Goal: Navigation & Orientation: Find specific page/section

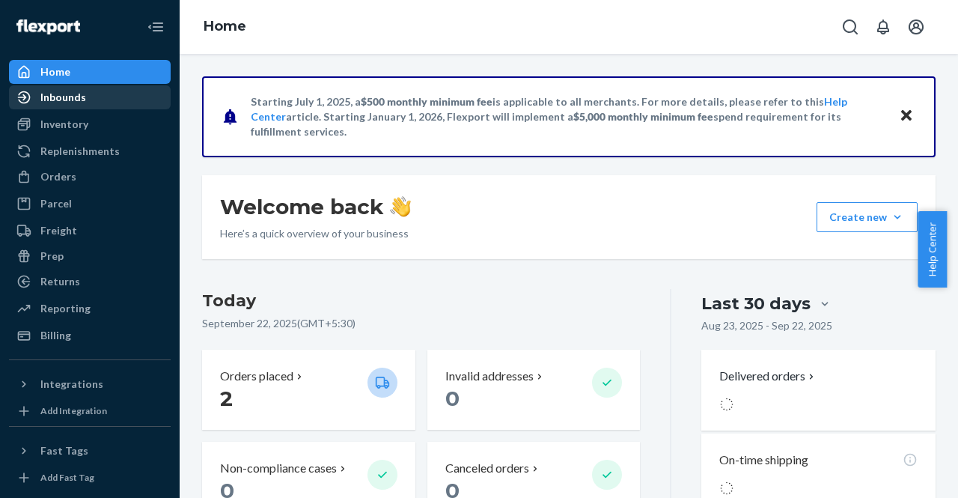
click at [91, 89] on div "Inbounds" at bounding box center [89, 97] width 159 height 21
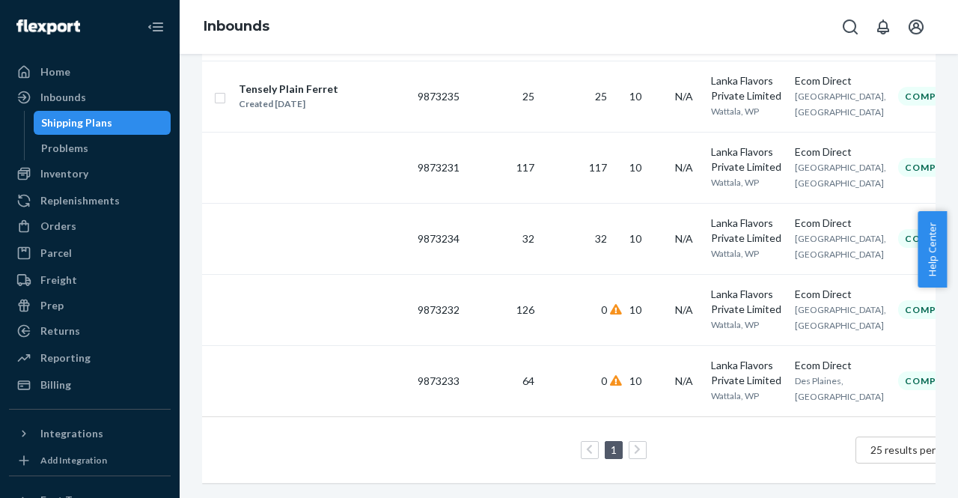
scroll to position [353, 0]
click at [100, 144] on div "Problems" at bounding box center [102, 148] width 135 height 21
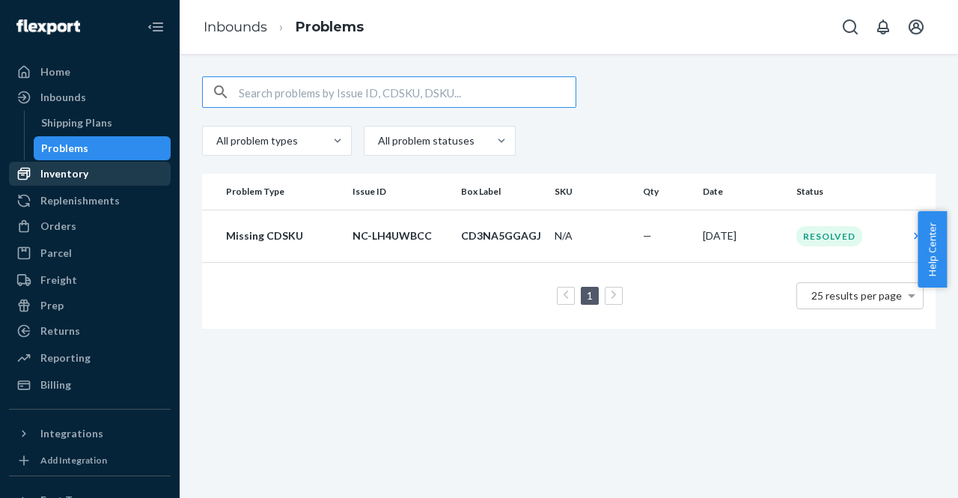
click at [82, 170] on div "Inventory" at bounding box center [64, 173] width 48 height 15
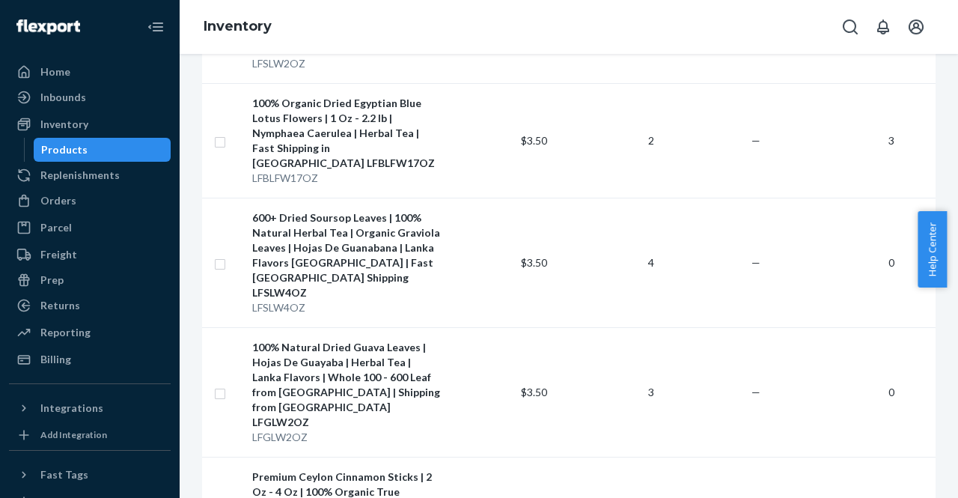
scroll to position [989, 0]
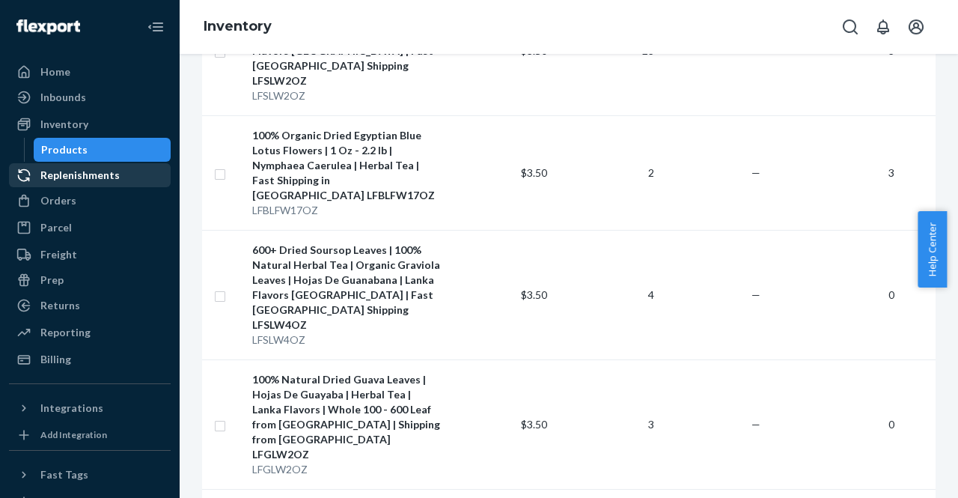
click at [51, 180] on div "Replenishments" at bounding box center [79, 175] width 79 height 15
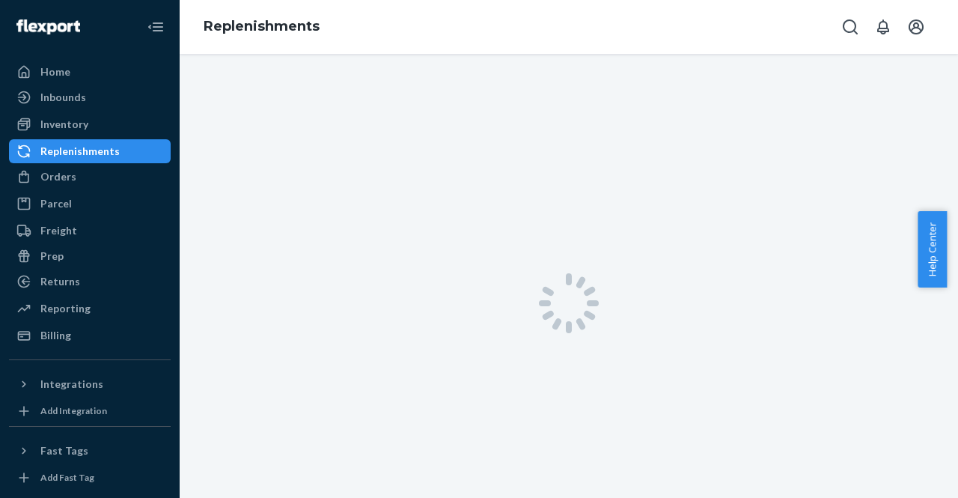
click at [55, 162] on link "Replenishments" at bounding box center [90, 151] width 162 height 24
click at [57, 170] on div "Orders" at bounding box center [58, 176] width 36 height 15
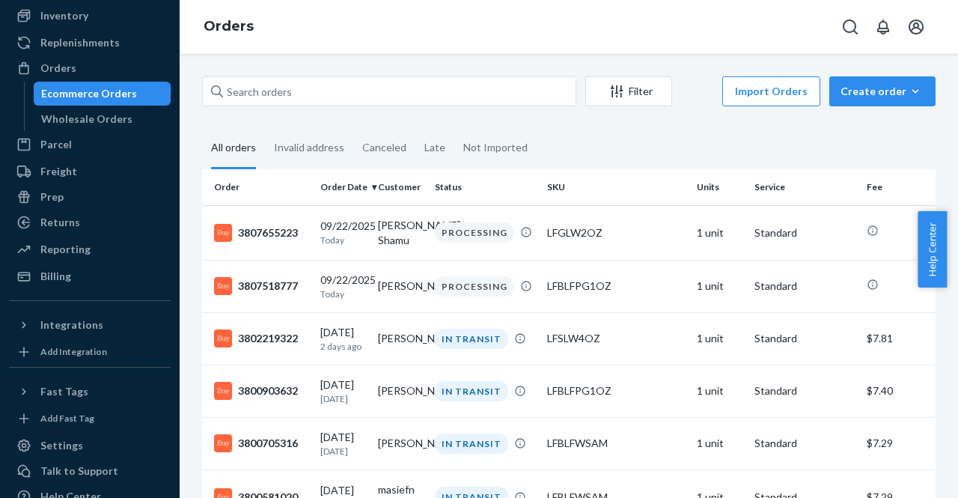
scroll to position [109, 0]
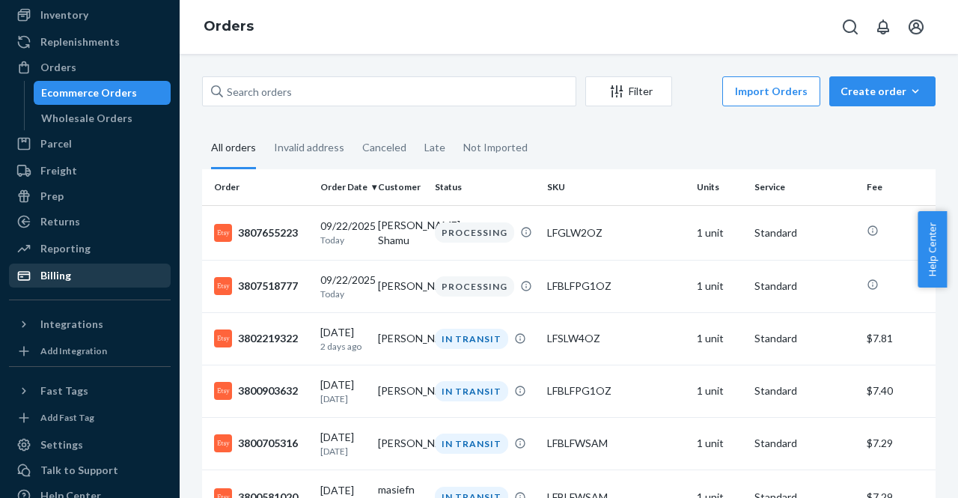
click at [70, 276] on div "Billing" at bounding box center [89, 275] width 159 height 21
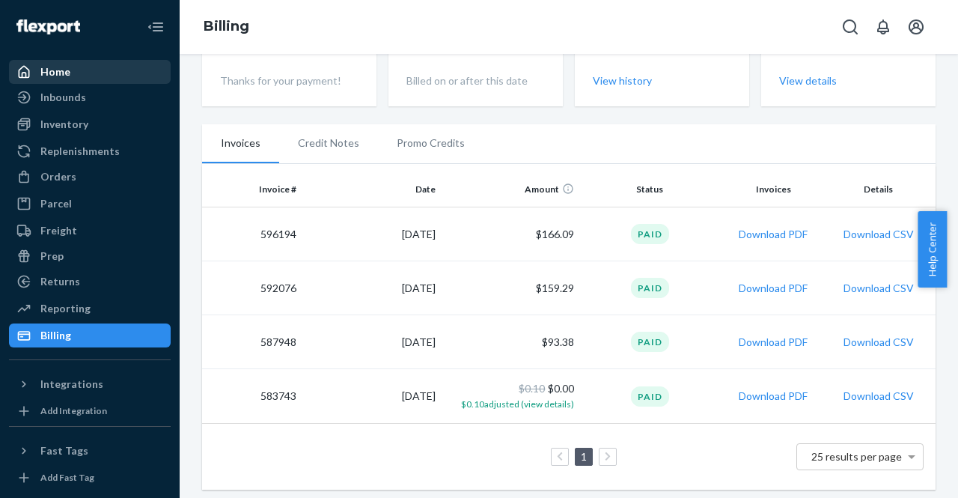
click at [67, 79] on div "Home" at bounding box center [89, 71] width 159 height 21
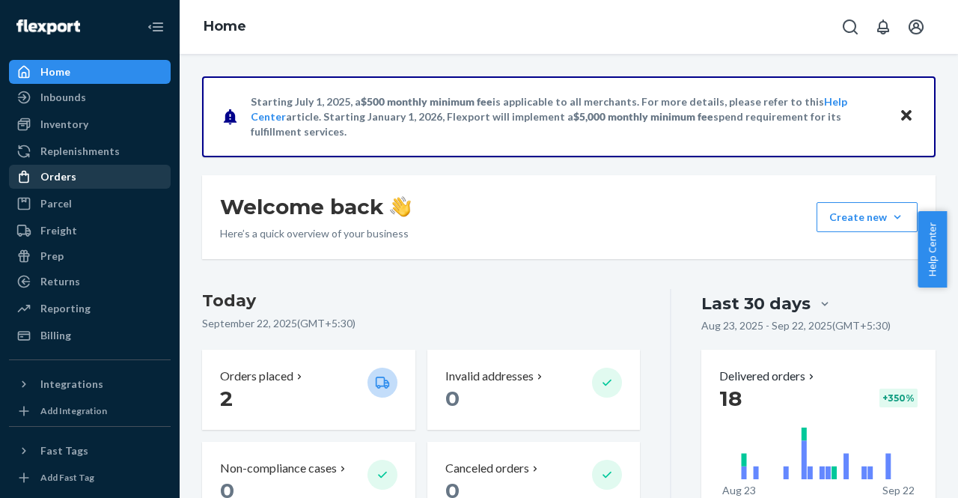
click at [91, 185] on div "Orders" at bounding box center [89, 176] width 159 height 21
